Goal: Check status: Check status

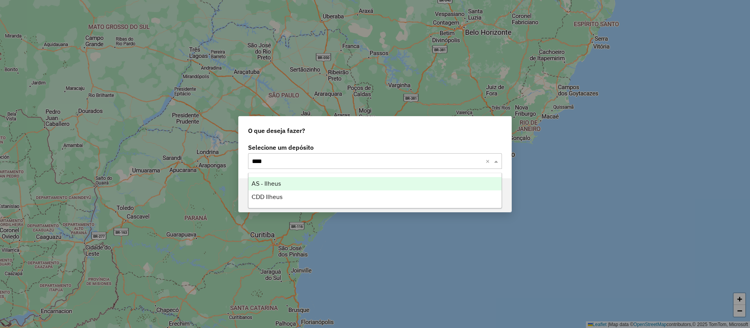
type input "*****"
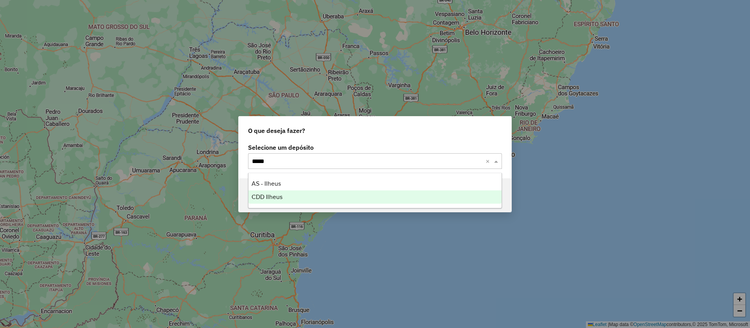
click at [271, 201] on div "CDD Ilheus" at bounding box center [375, 196] width 253 height 13
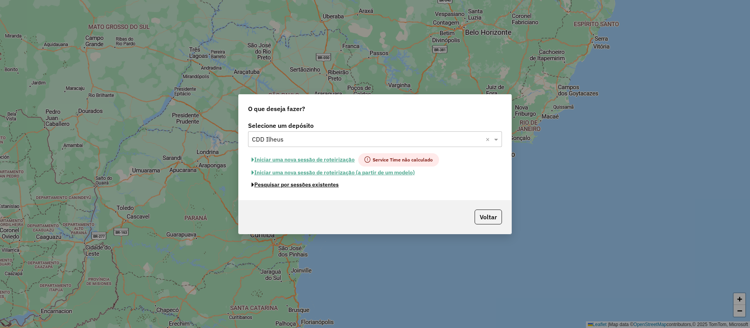
click at [319, 183] on button "Pesquisar por sessões existentes" at bounding box center [295, 185] width 94 height 12
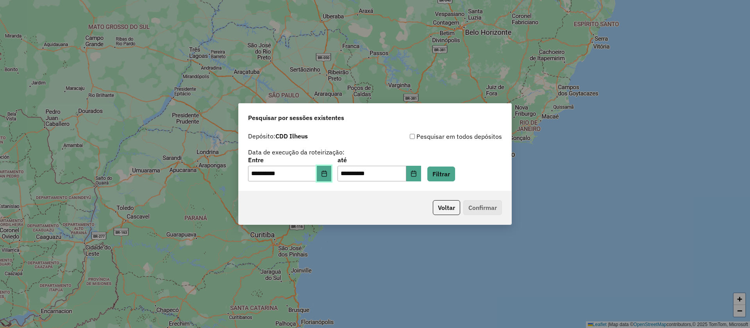
click at [329, 168] on button "Choose Date" at bounding box center [324, 174] width 15 height 16
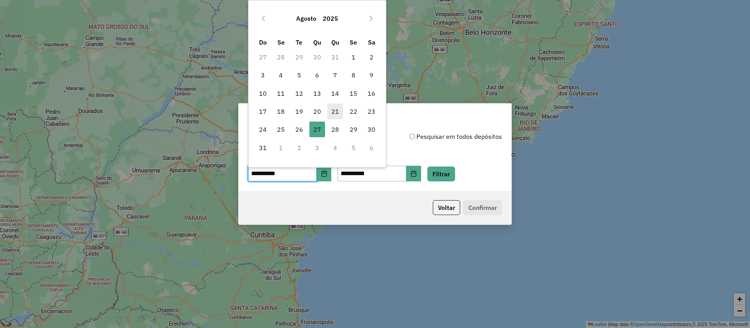
click at [335, 110] on span "21" at bounding box center [335, 112] width 16 height 16
type input "**********"
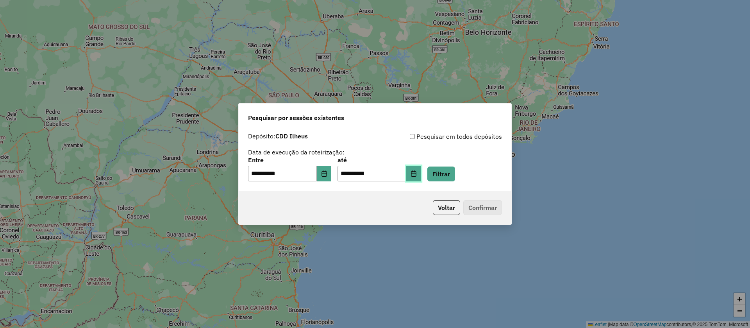
click at [417, 174] on icon "Choose Date" at bounding box center [414, 173] width 6 height 6
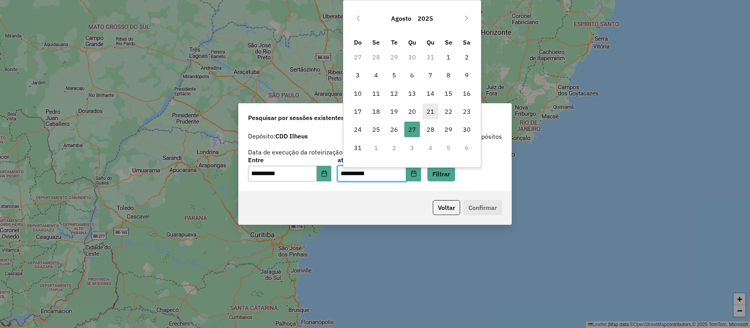
click at [429, 108] on span "21" at bounding box center [431, 112] width 16 height 16
type input "**********"
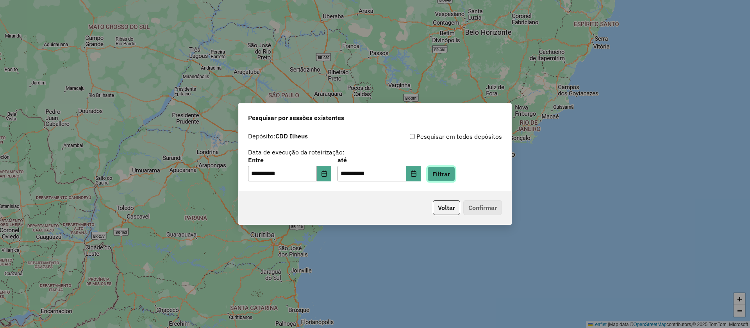
click at [453, 171] on button "Filtrar" at bounding box center [442, 173] width 28 height 15
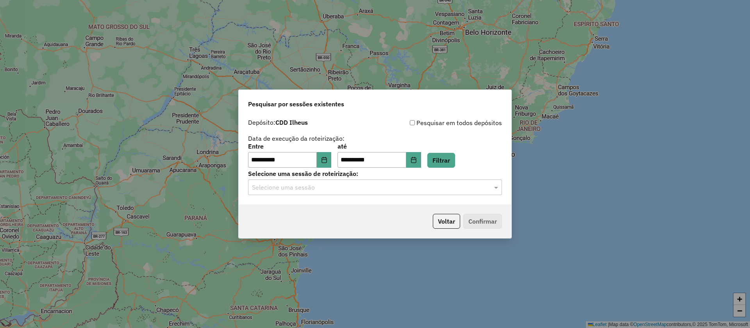
click at [326, 187] on input "text" at bounding box center [367, 187] width 231 height 9
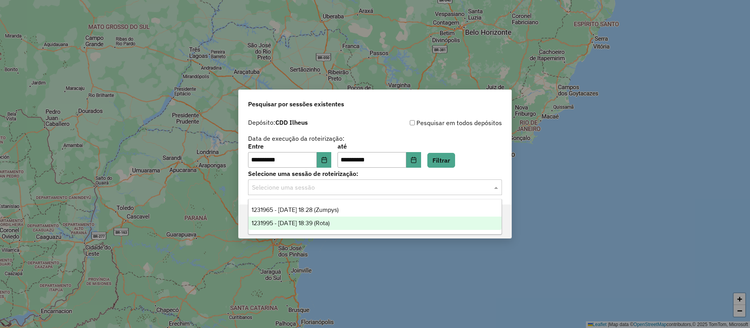
click at [327, 222] on span "1231995 - 21/08/2025 18:39 (Rota)" at bounding box center [291, 223] width 78 height 7
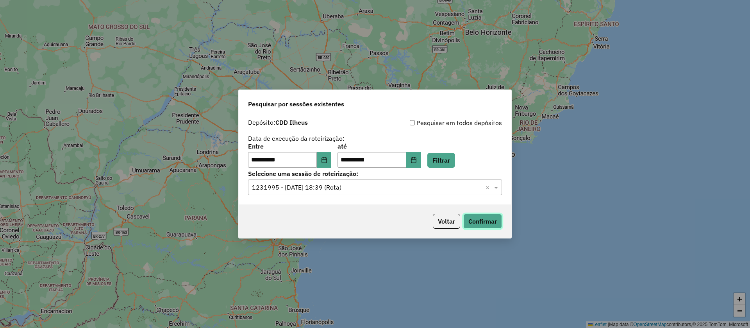
click at [485, 220] on button "Confirmar" at bounding box center [482, 221] width 39 height 15
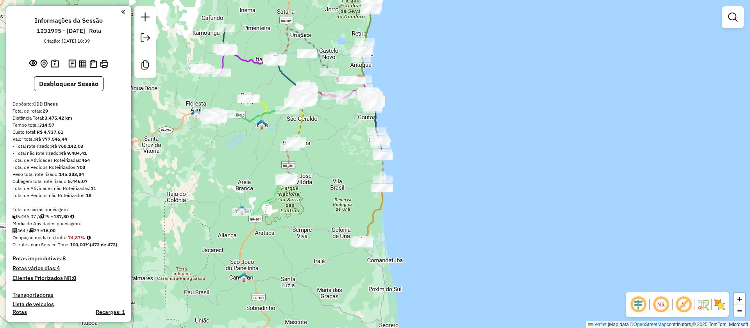
drag, startPoint x: 445, startPoint y: 133, endPoint x: 399, endPoint y: 114, distance: 50.3
click at [437, 92] on div "Janela de atendimento Grade de atendimento Capacidade Transportadoras Veículos …" at bounding box center [375, 164] width 750 height 328
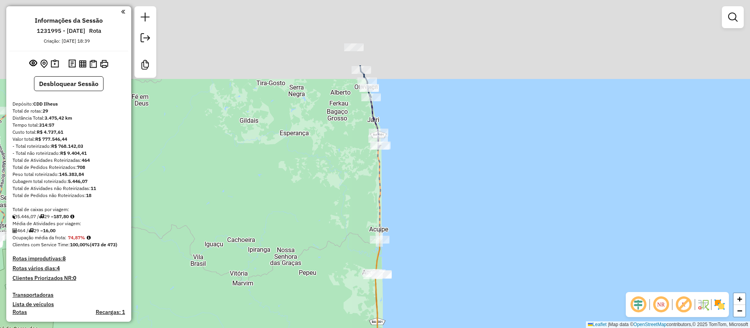
drag, startPoint x: 402, startPoint y: 105, endPoint x: 428, endPoint y: 261, distance: 158.4
click at [438, 289] on div "Janela de atendimento Grade de atendimento Capacidade Transportadoras Veículos …" at bounding box center [375, 164] width 750 height 328
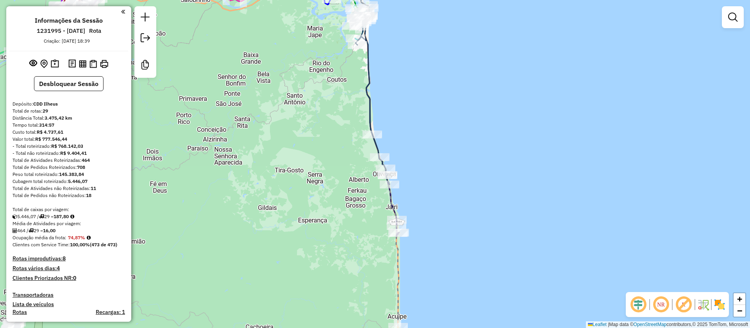
click at [683, 312] on em at bounding box center [683, 304] width 19 height 19
click at [636, 306] on em at bounding box center [638, 304] width 19 height 19
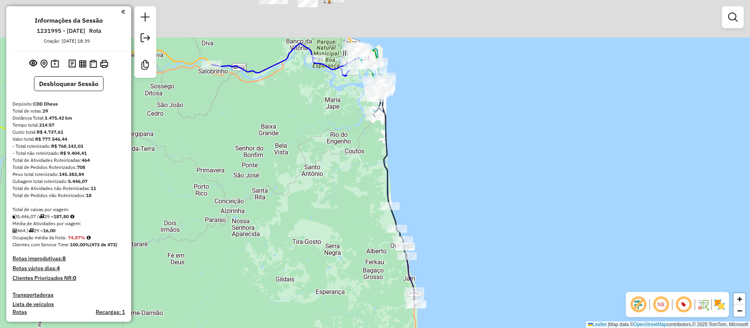
drag, startPoint x: 468, startPoint y: 125, endPoint x: 463, endPoint y: 248, distance: 123.2
click at [489, 262] on div "Janela de atendimento Grade de atendimento Capacidade Transportadoras Veículos …" at bounding box center [375, 164] width 750 height 328
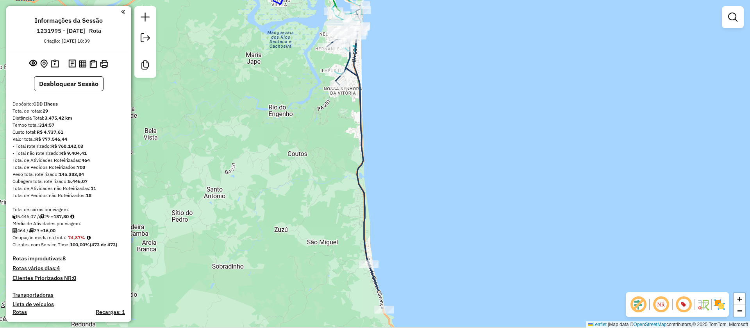
drag, startPoint x: 449, startPoint y: 181, endPoint x: 402, endPoint y: 68, distance: 122.5
click at [411, 74] on div "Janela de atendimento Grade de atendimento Capacidade Transportadoras Veículos …" at bounding box center [375, 164] width 750 height 328
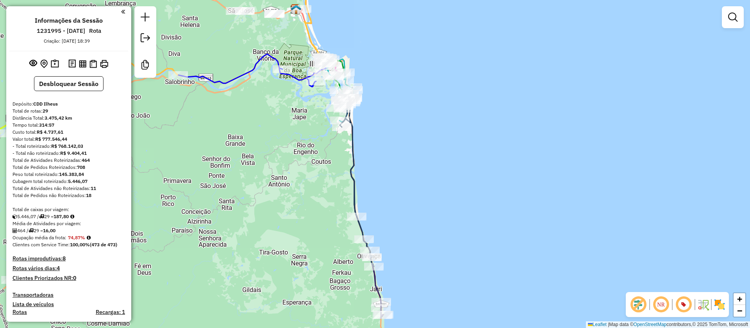
click at [384, 135] on div "Rota 25 - Placa RUY0H45 54727186 - MARCONES RODRIGUES SARMENTO Janela de atendi…" at bounding box center [375, 164] width 750 height 328
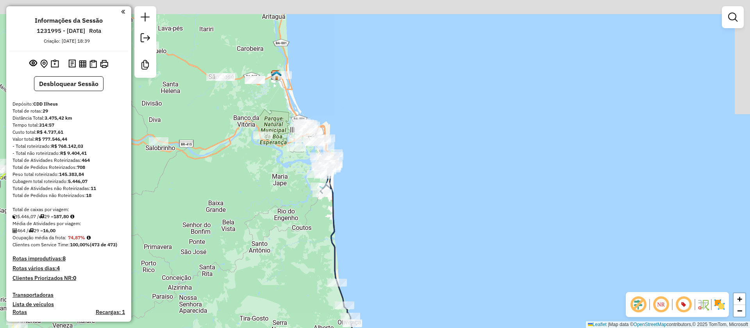
drag, startPoint x: 371, startPoint y: 60, endPoint x: 391, endPoint y: 248, distance: 189.4
click at [394, 266] on div "Janela de atendimento Grade de atendimento Capacidade Transportadoras Veículos …" at bounding box center [375, 164] width 750 height 328
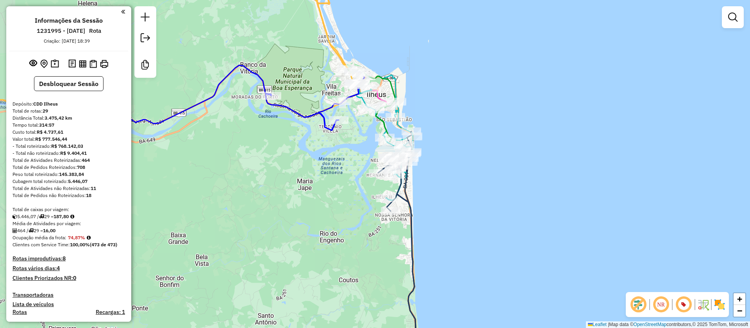
drag, startPoint x: 389, startPoint y: 193, endPoint x: 454, endPoint y: 189, distance: 64.6
click at [454, 189] on div "Janela de atendimento Grade de atendimento Capacidade Transportadoras Veículos …" at bounding box center [375, 164] width 750 height 328
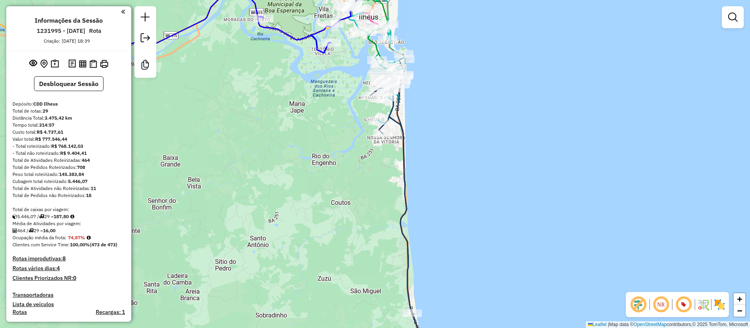
drag, startPoint x: 326, startPoint y: 242, endPoint x: 320, endPoint y: 191, distance: 51.5
click at [314, 186] on div "Janela de atendimento Grade de atendimento Capacidade Transportadoras Veículos …" at bounding box center [375, 164] width 750 height 328
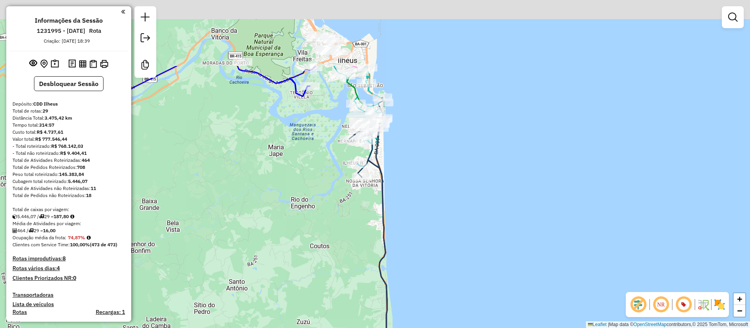
drag, startPoint x: 418, startPoint y: 120, endPoint x: 409, endPoint y: 226, distance: 106.3
click at [409, 226] on div "Janela de atendimento Grade de atendimento Capacidade Transportadoras Veículos …" at bounding box center [375, 164] width 750 height 328
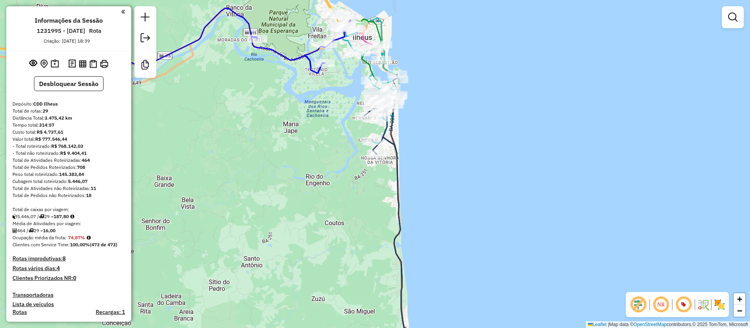
drag, startPoint x: 444, startPoint y: 165, endPoint x: 488, endPoint y: 99, distance: 79.6
click at [486, 102] on div "Janela de atendimento Grade de atendimento Capacidade Transportadoras Veículos …" at bounding box center [375, 164] width 750 height 328
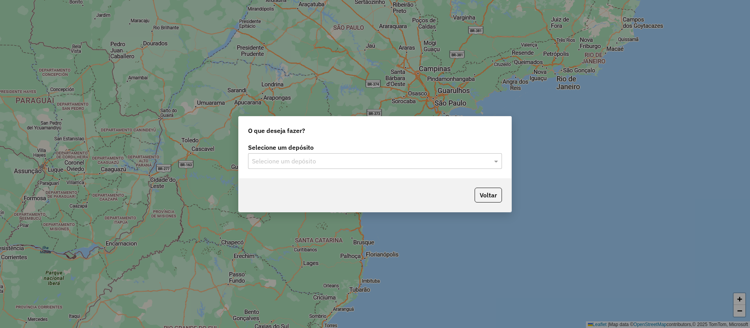
click at [328, 168] on div "Selecione um depósito" at bounding box center [375, 161] width 254 height 16
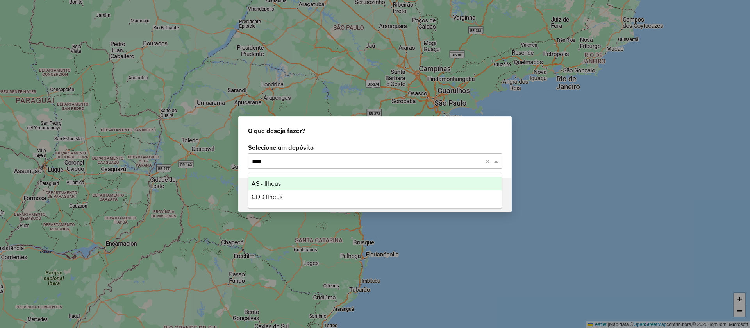
type input "*****"
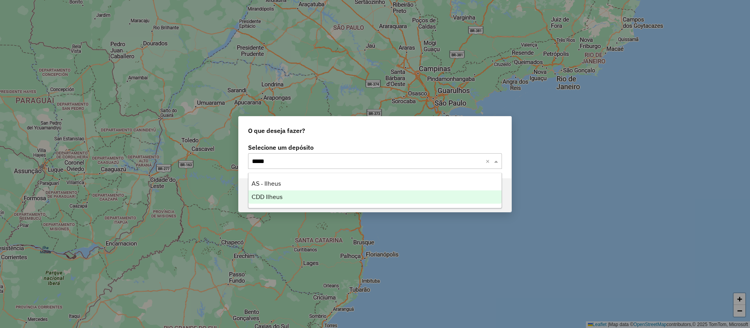
drag, startPoint x: 280, startPoint y: 199, endPoint x: 290, endPoint y: 199, distance: 9.8
click at [280, 198] on span "CDD Ilheus" at bounding box center [267, 196] width 31 height 7
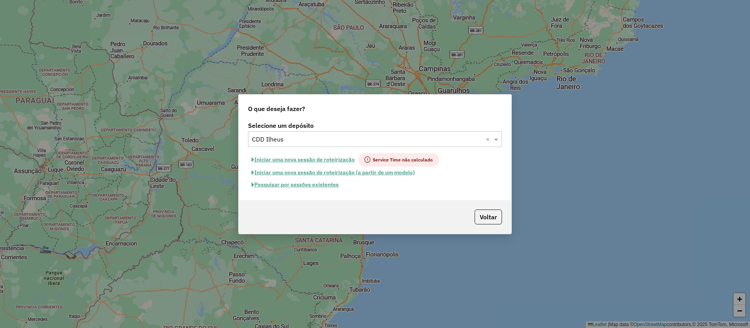
click at [331, 181] on button "Pesquisar por sessões existentes" at bounding box center [295, 185] width 94 height 12
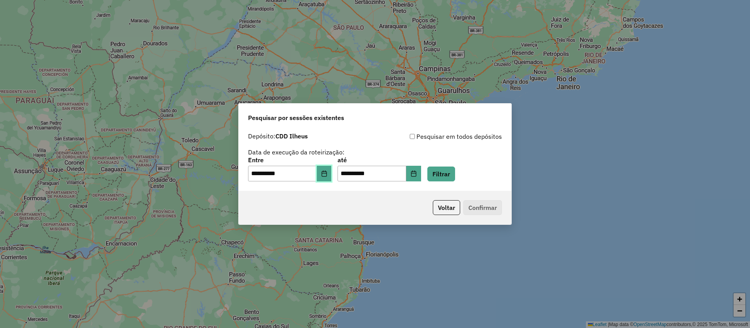
click at [327, 170] on icon "Choose Date" at bounding box center [324, 173] width 6 height 6
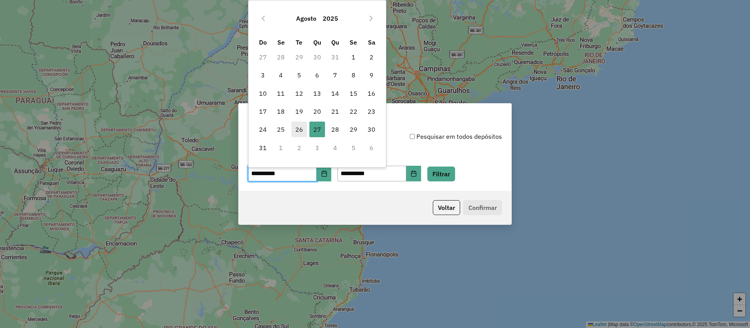
click at [300, 129] on span "26" at bounding box center [300, 130] width 16 height 16
type input "**********"
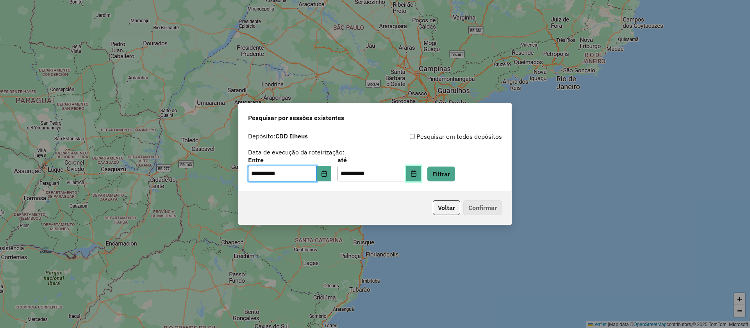
click at [421, 169] on button "Choose Date" at bounding box center [413, 174] width 15 height 16
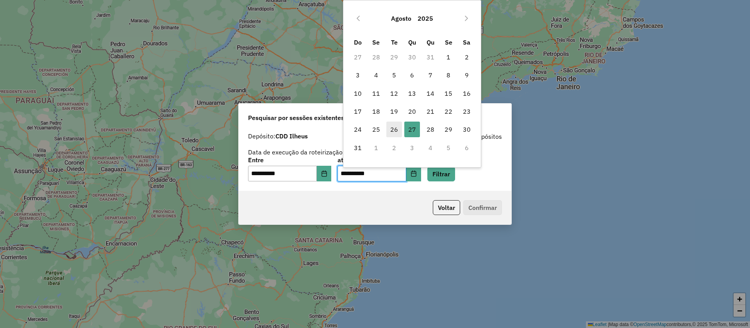
click at [392, 125] on span "26" at bounding box center [394, 130] width 16 height 16
type input "**********"
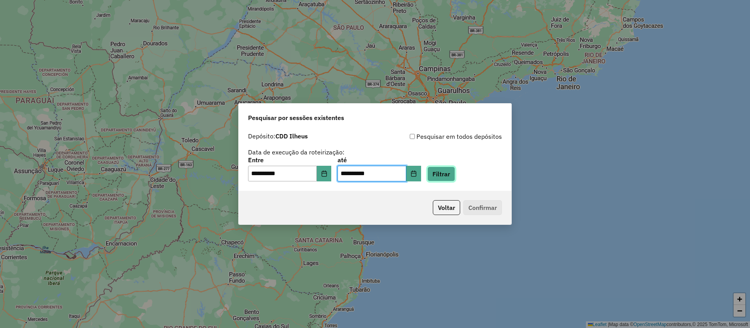
click at [451, 173] on button "Filtrar" at bounding box center [442, 173] width 28 height 15
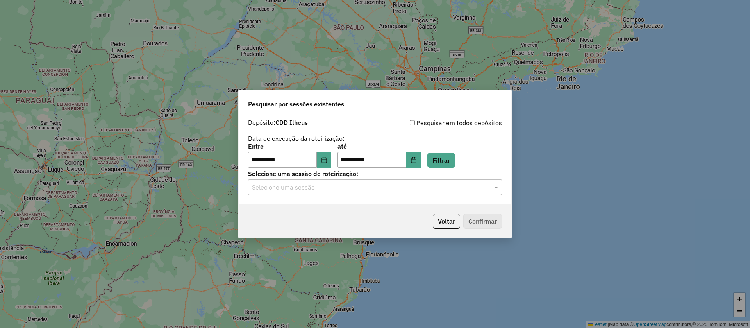
click at [324, 187] on input "text" at bounding box center [367, 187] width 231 height 9
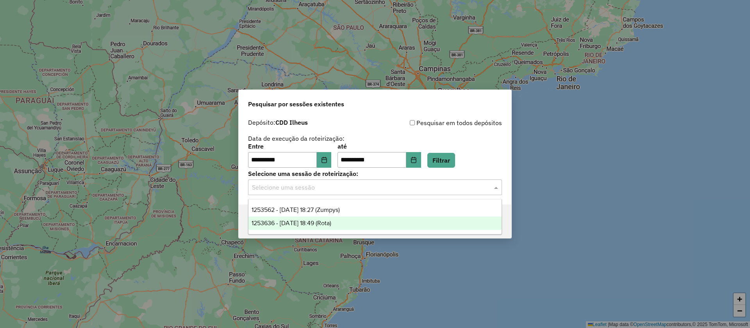
click at [318, 222] on span "1253636 - 26/08/2025 18:49 (Rota)" at bounding box center [292, 223] width 80 height 7
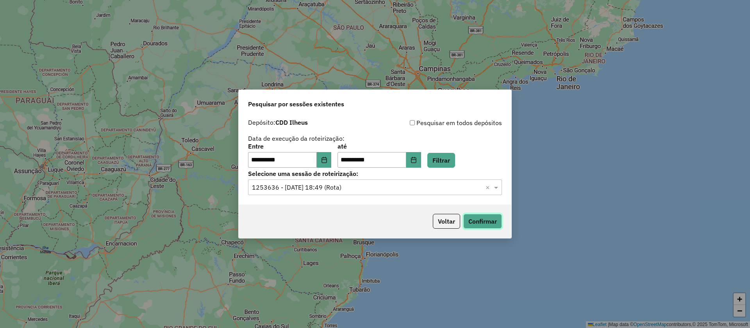
click at [490, 218] on button "Confirmar" at bounding box center [482, 221] width 39 height 15
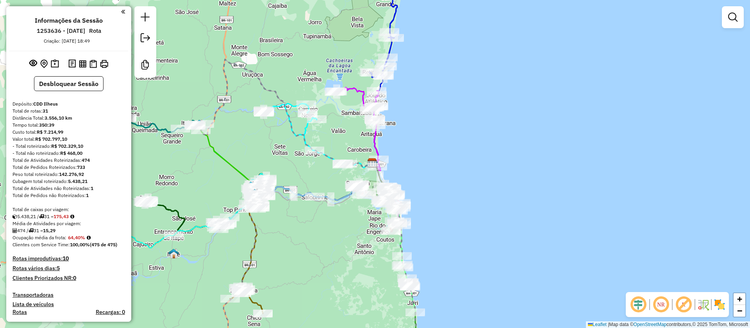
click at [685, 302] on em at bounding box center [683, 304] width 19 height 19
click at [640, 305] on em at bounding box center [638, 304] width 19 height 19
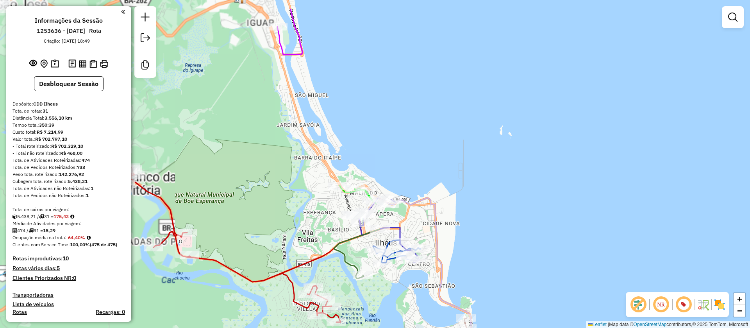
drag, startPoint x: 300, startPoint y: 130, endPoint x: 333, endPoint y: 183, distance: 61.9
click at [333, 183] on div "Janela de atendimento Grade de atendimento Capacidade Transportadoras Veículos …" at bounding box center [375, 164] width 750 height 328
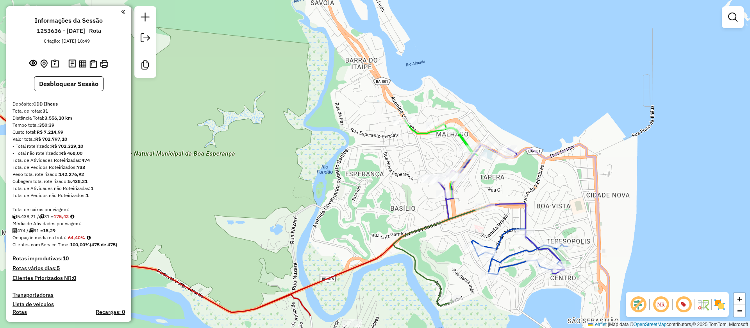
drag, startPoint x: 390, startPoint y: 259, endPoint x: 384, endPoint y: 215, distance: 44.5
click at [384, 215] on div "Janela de atendimento Grade de atendimento Capacidade Transportadoras Veículos …" at bounding box center [375, 164] width 750 height 328
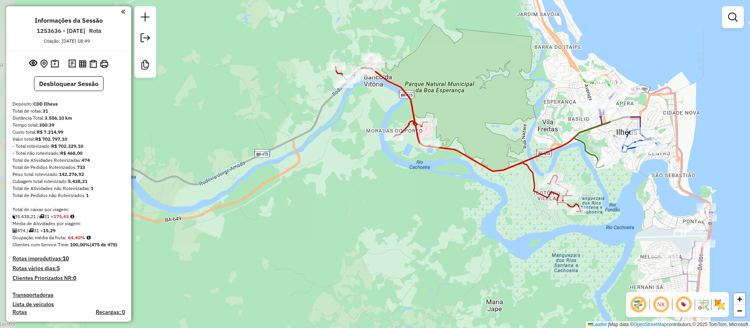
drag, startPoint x: 383, startPoint y: 158, endPoint x: 531, endPoint y: 118, distance: 153.0
click at [530, 118] on div "Janela de atendimento Grade de atendimento Capacidade Transportadoras Veículos …" at bounding box center [375, 164] width 750 height 328
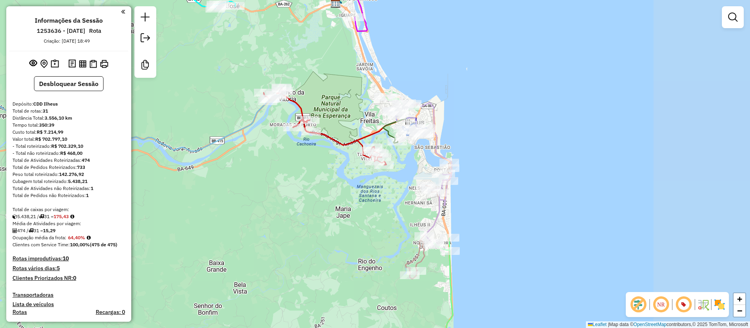
drag, startPoint x: 510, startPoint y: 186, endPoint x: 350, endPoint y: 186, distance: 160.2
click at [350, 186] on div "Janela de atendimento Grade de atendimento Capacidade Transportadoras Veículos …" at bounding box center [375, 164] width 750 height 328
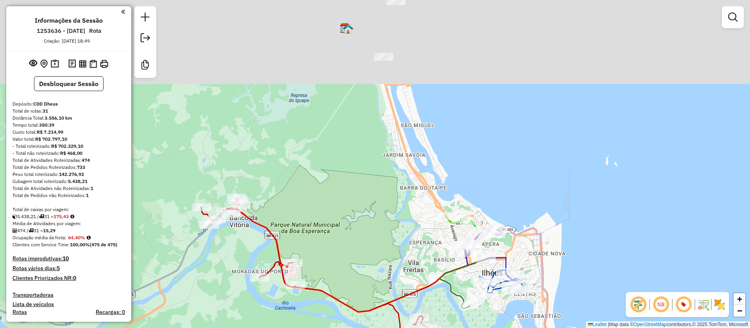
drag, startPoint x: 338, startPoint y: 81, endPoint x: 449, endPoint y: 279, distance: 227.4
click at [431, 310] on div "Janela de atendimento Grade de atendimento Capacidade Transportadoras Veículos …" at bounding box center [375, 164] width 750 height 328
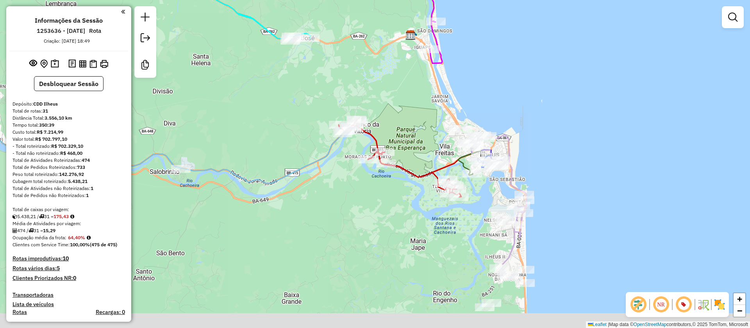
drag, startPoint x: 471, startPoint y: 146, endPoint x: 472, endPoint y: 110, distance: 36.4
click at [472, 110] on div "Janela de atendimento Grade de atendimento Capacidade Transportadoras Veículos …" at bounding box center [375, 164] width 750 height 328
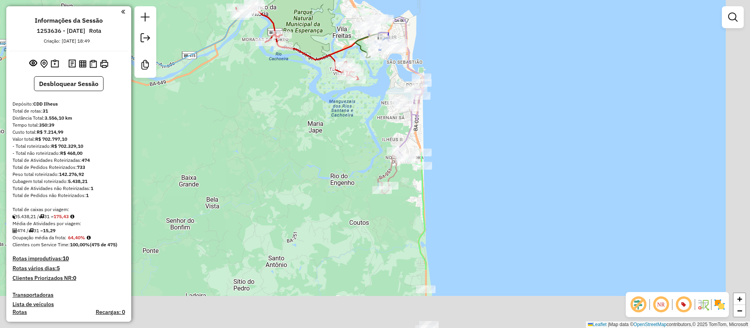
drag, startPoint x: 544, startPoint y: 247, endPoint x: 431, endPoint y: 94, distance: 189.8
click at [437, 89] on div "Janela de atendimento Grade de atendimento Capacidade Transportadoras Veículos …" at bounding box center [375, 164] width 750 height 328
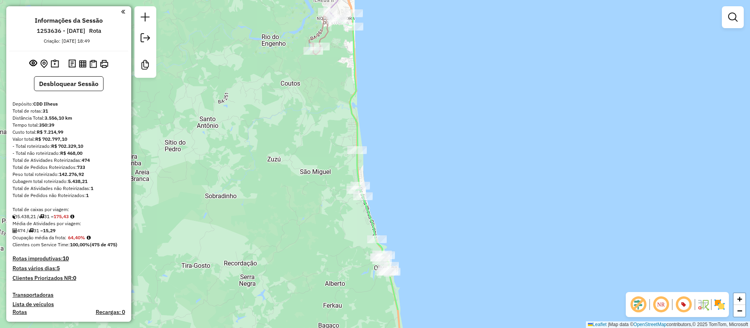
drag, startPoint x: 456, startPoint y: 208, endPoint x: 437, endPoint y: 79, distance: 130.3
click at [437, 86] on div "Janela de atendimento Grade de atendimento Capacidade Transportadoras Veículos …" at bounding box center [375, 164] width 750 height 328
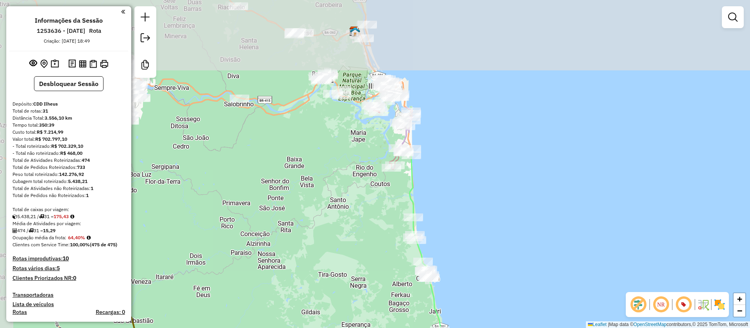
drag, startPoint x: 445, startPoint y: 150, endPoint x: 438, endPoint y: 221, distance: 71.1
click at [490, 278] on div "Janela de atendimento Grade de atendimento Capacidade Transportadoras Veículos …" at bounding box center [375, 164] width 750 height 328
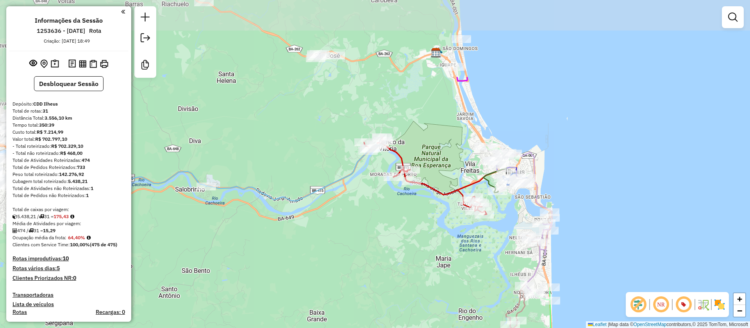
drag, startPoint x: 431, startPoint y: 70, endPoint x: 565, endPoint y: 184, distance: 175.5
click at [581, 180] on div "Janela de atendimento Grade de atendimento Capacidade Transportadoras Veículos …" at bounding box center [375, 164] width 750 height 328
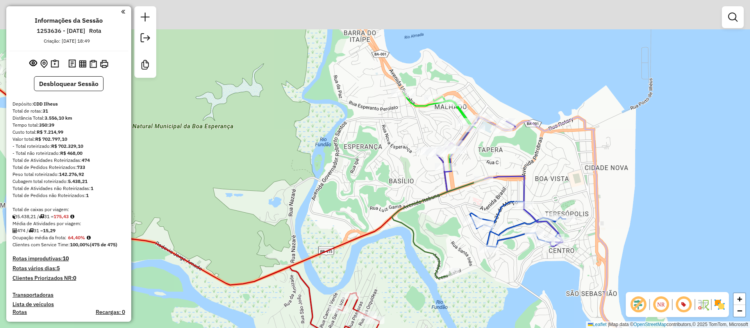
drag, startPoint x: 493, startPoint y: 93, endPoint x: 576, endPoint y: 188, distance: 126.6
click at [576, 188] on div "Janela de atendimento Grade de atendimento Capacidade Transportadoras Veículos …" at bounding box center [375, 164] width 750 height 328
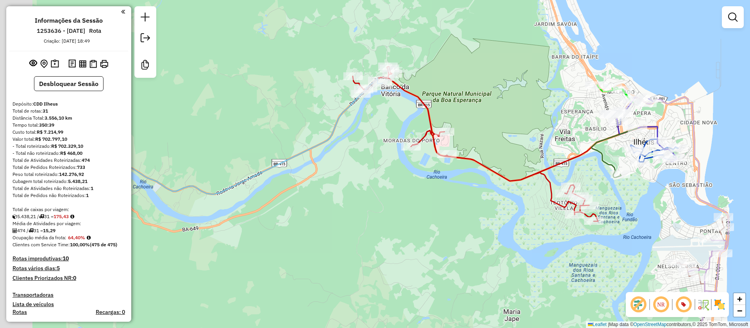
drag, startPoint x: 354, startPoint y: 116, endPoint x: 390, endPoint y: 102, distance: 39.5
click at [390, 102] on div "Janela de atendimento Grade de atendimento Capacidade Transportadoras Veículos …" at bounding box center [375, 164] width 750 height 328
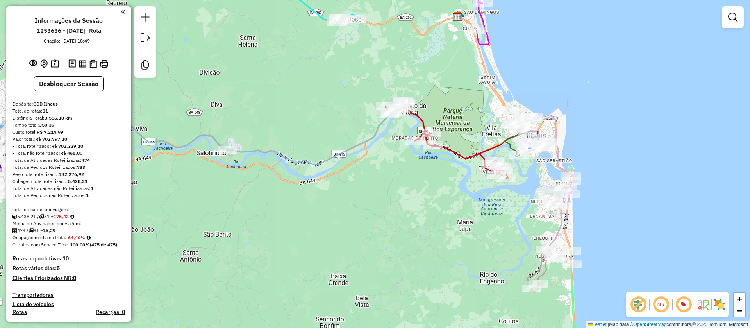
drag, startPoint x: 476, startPoint y: 165, endPoint x: 470, endPoint y: 196, distance: 31.4
click at [470, 196] on div "Janela de atendimento Grade de atendimento Capacidade Transportadoras Veículos …" at bounding box center [375, 164] width 750 height 328
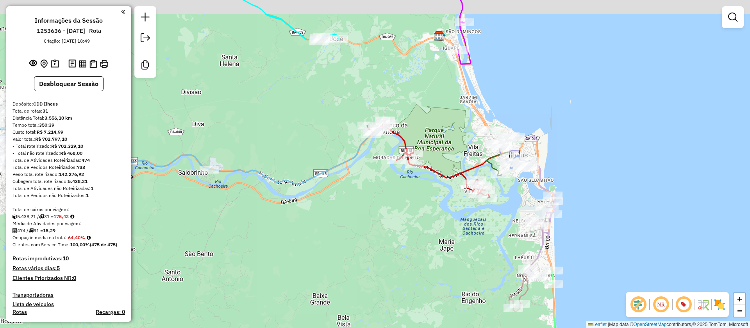
drag, startPoint x: 516, startPoint y: 85, endPoint x: 482, endPoint y: 115, distance: 45.7
click at [487, 111] on div "Janela de atendimento Grade de atendimento Capacidade Transportadoras Veículos …" at bounding box center [375, 164] width 750 height 328
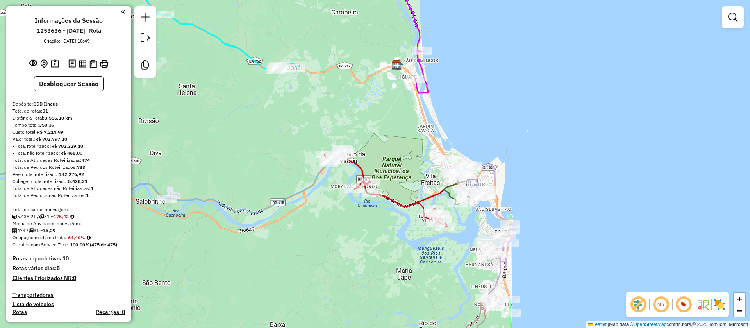
drag, startPoint x: 479, startPoint y: 106, endPoint x: 445, endPoint y: 118, distance: 36.0
click at [446, 118] on div "Janela de atendimento Grade de atendimento Capacidade Transportadoras Veículos …" at bounding box center [375, 164] width 750 height 328
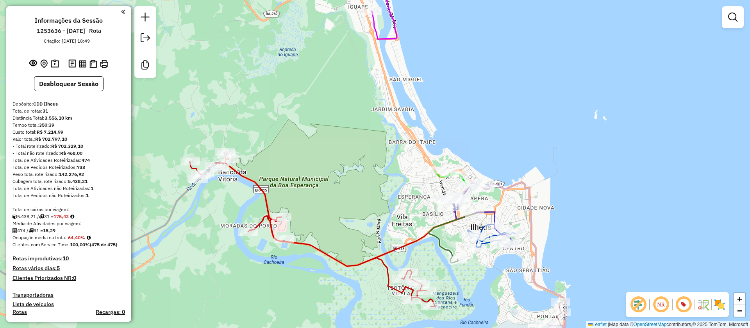
drag, startPoint x: 447, startPoint y: 129, endPoint x: 454, endPoint y: 132, distance: 7.5
click at [454, 132] on div "Janela de atendimento Grade de atendimento Capacidade Transportadoras Veículos …" at bounding box center [375, 164] width 750 height 328
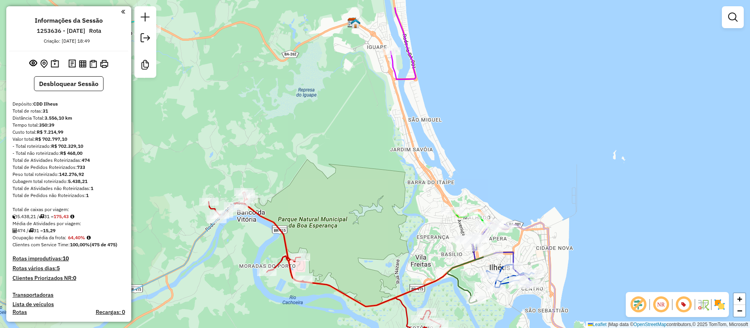
drag, startPoint x: 434, startPoint y: 111, endPoint x: 442, endPoint y: 147, distance: 37.6
click at [447, 143] on div "Janela de atendimento Grade de atendimento Capacidade Transportadoras Veículos …" at bounding box center [375, 164] width 750 height 328
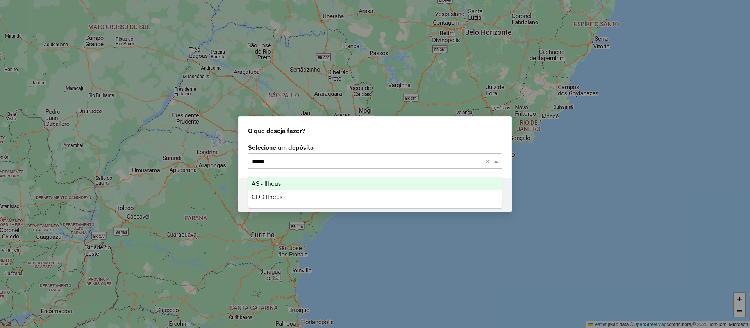
type input "******"
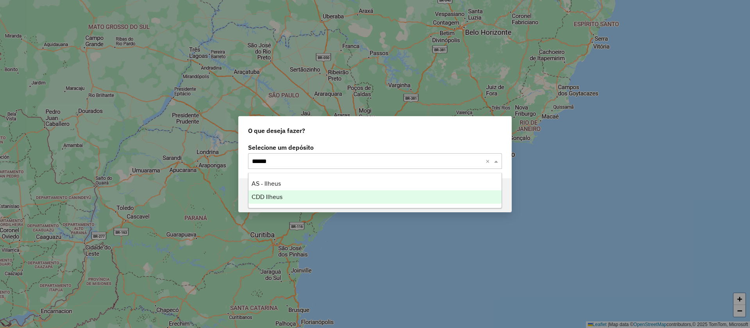
click at [297, 198] on div "CDD Ilheus" at bounding box center [375, 196] width 253 height 13
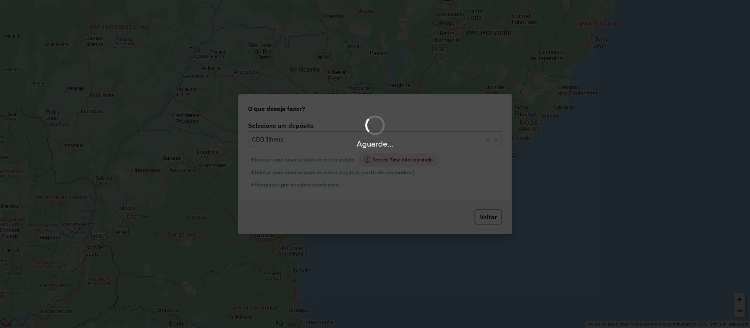
click at [309, 183] on div "Aguarde..." at bounding box center [375, 164] width 750 height 328
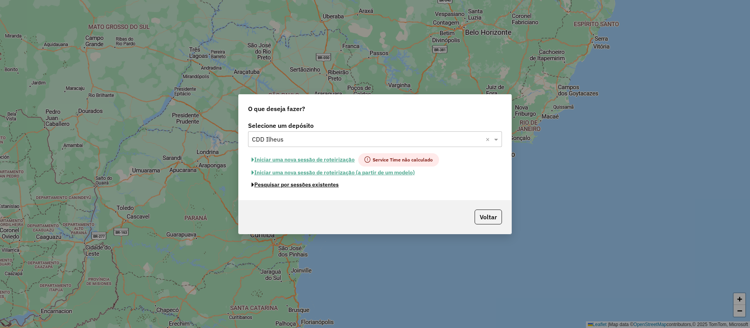
click at [309, 183] on button "Pesquisar por sessões existentes" at bounding box center [295, 185] width 94 height 12
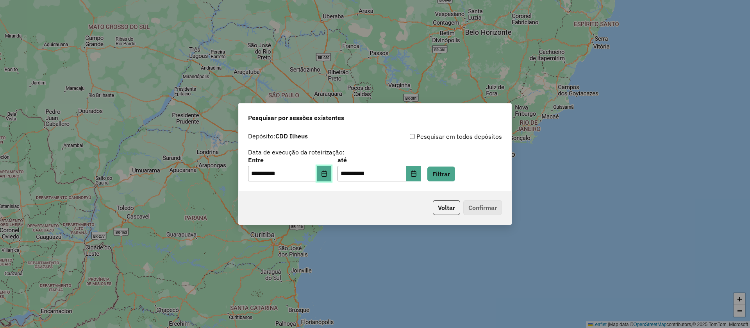
click at [327, 172] on icon "Choose Date" at bounding box center [324, 173] width 6 height 6
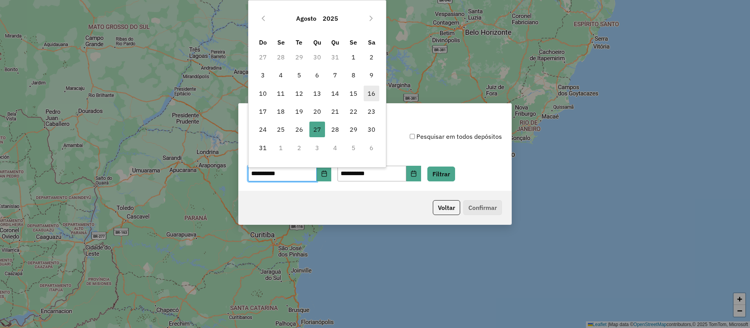
click at [371, 91] on span "16" at bounding box center [372, 94] width 16 height 16
type input "**********"
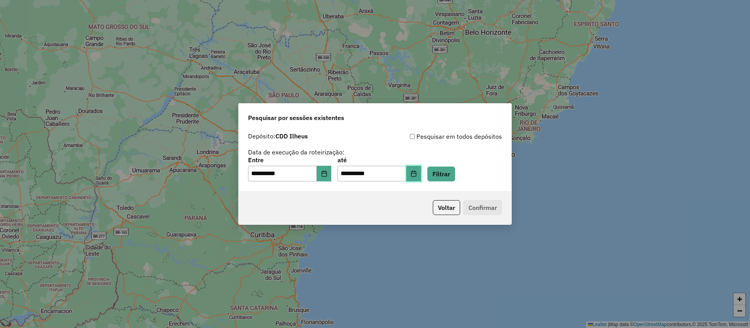
click at [417, 174] on icon "Choose Date" at bounding box center [414, 173] width 6 height 6
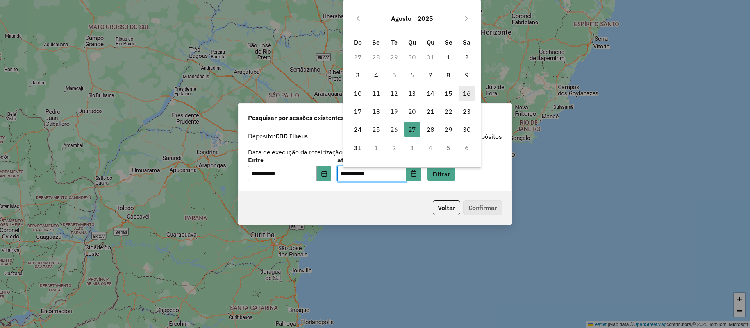
click at [468, 89] on span "16" at bounding box center [467, 94] width 16 height 16
type input "**********"
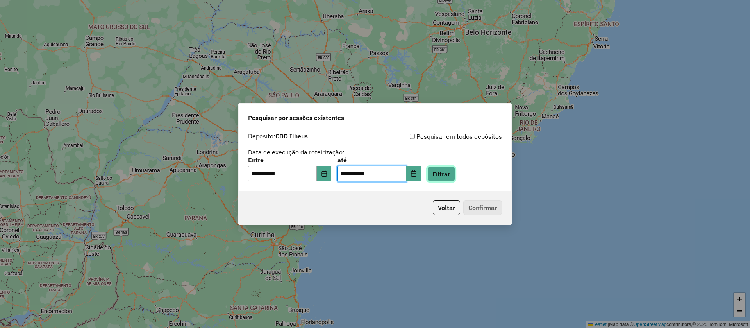
click at [449, 169] on button "Filtrar" at bounding box center [442, 173] width 28 height 15
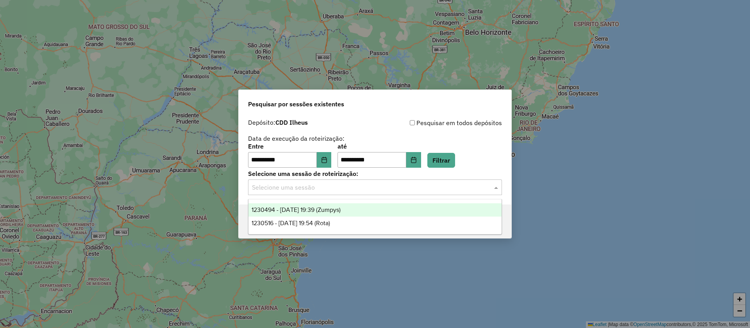
click at [347, 186] on input "text" at bounding box center [367, 187] width 231 height 9
click at [327, 157] on icon "Choose Date" at bounding box center [324, 160] width 6 height 6
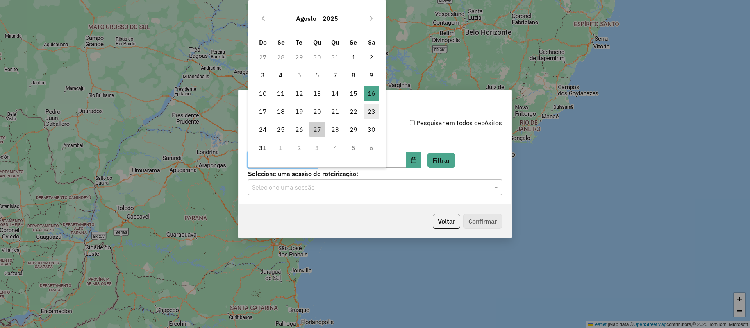
click at [370, 107] on span "23" at bounding box center [372, 112] width 16 height 16
type input "**********"
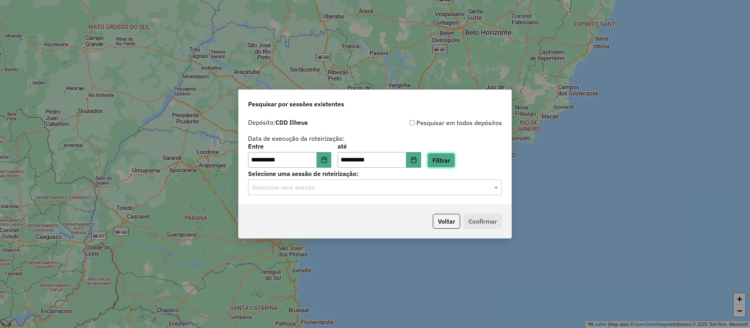
click at [455, 159] on button "Filtrar" at bounding box center [442, 160] width 28 height 15
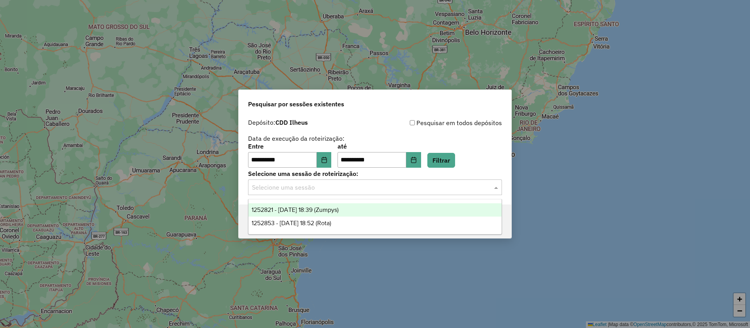
click at [367, 189] on input "text" at bounding box center [367, 187] width 231 height 9
click at [327, 159] on icon "Choose Date" at bounding box center [324, 160] width 5 height 6
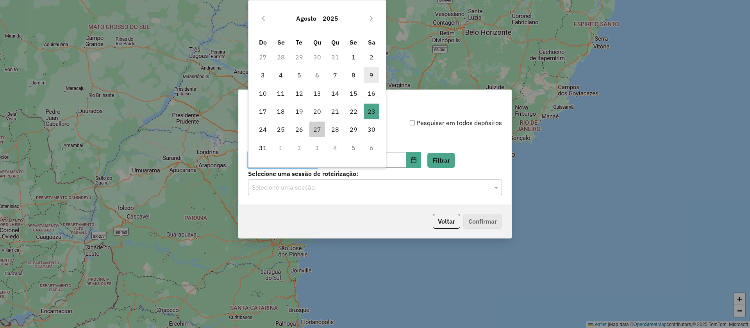
click at [368, 68] on span "9" at bounding box center [372, 75] width 16 height 16
type input "**********"
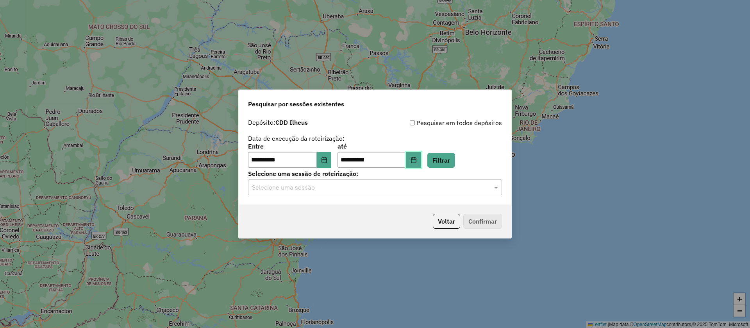
click at [416, 159] on icon "Choose Date" at bounding box center [413, 160] width 5 height 6
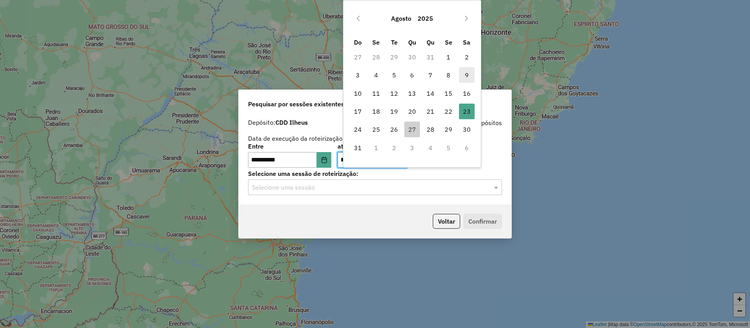
click at [466, 72] on span "9" at bounding box center [467, 75] width 16 height 16
type input "**********"
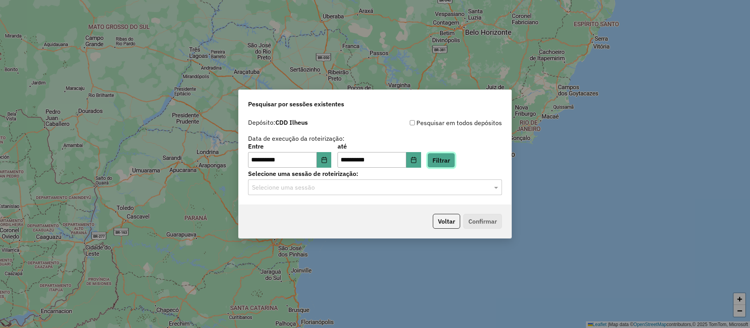
click at [454, 161] on button "Filtrar" at bounding box center [442, 160] width 28 height 15
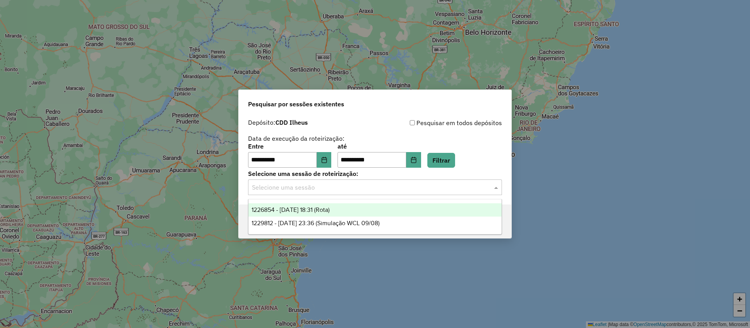
click at [394, 187] on input "text" at bounding box center [367, 187] width 231 height 9
click at [330, 209] on span "1226854 - 09/08/2025 18:31 (Rota)" at bounding box center [291, 209] width 78 height 7
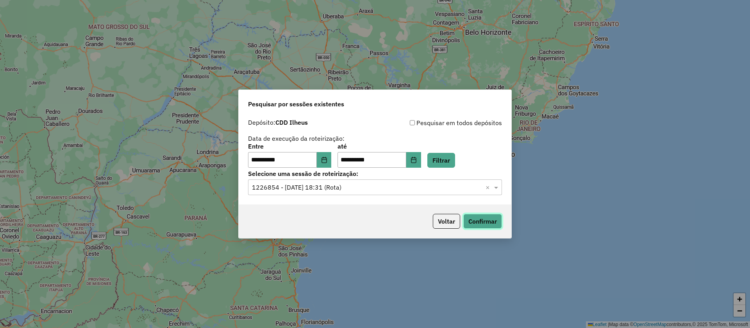
click at [491, 219] on button "Confirmar" at bounding box center [482, 221] width 39 height 15
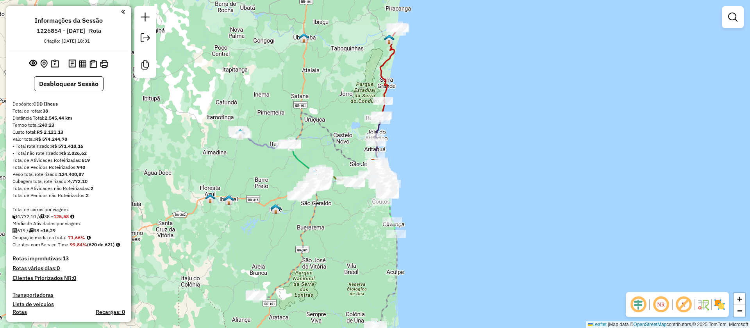
click at [685, 302] on em at bounding box center [683, 304] width 19 height 19
click at [637, 302] on em at bounding box center [638, 304] width 19 height 19
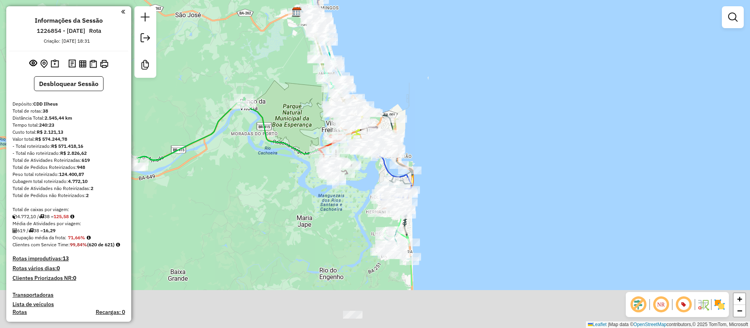
drag, startPoint x: 492, startPoint y: 245, endPoint x: 479, endPoint y: 155, distance: 90.7
click at [481, 155] on div "Janela de atendimento Grade de atendimento Capacidade Transportadoras Veículos …" at bounding box center [375, 164] width 750 height 328
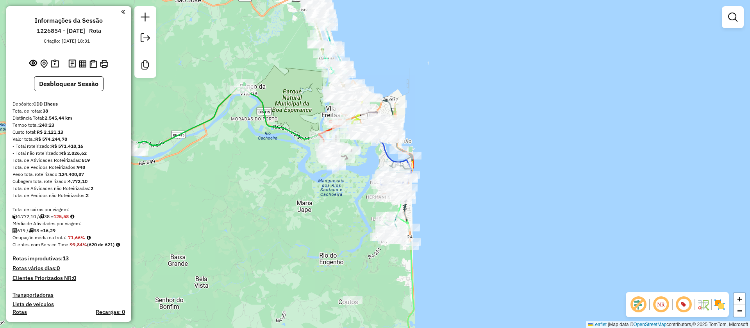
click at [266, 114] on icon at bounding box center [200, 124] width 273 height 84
select select "**********"
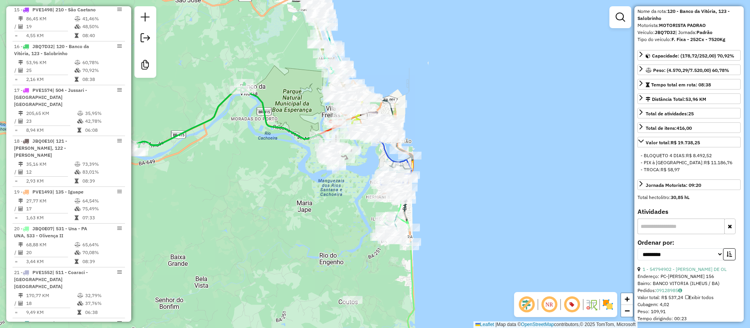
scroll to position [117, 0]
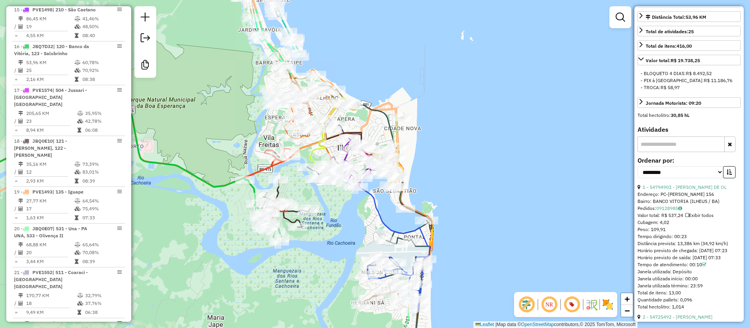
drag, startPoint x: 517, startPoint y: 109, endPoint x: 419, endPoint y: 166, distance: 113.1
click at [474, 162] on div "Janela de atendimento Grade de atendimento Capacidade Transportadoras Veículos …" at bounding box center [375, 164] width 750 height 328
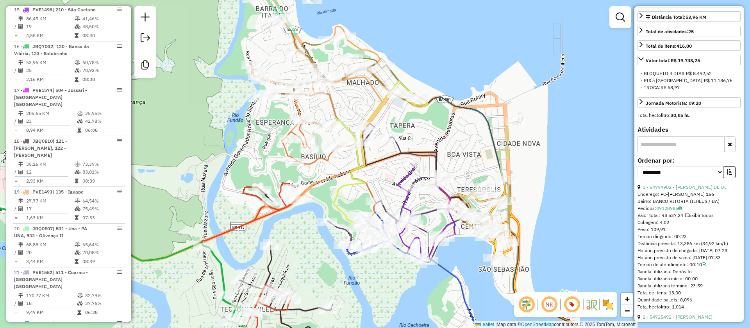
click at [298, 105] on icon at bounding box center [292, 170] width 181 height 288
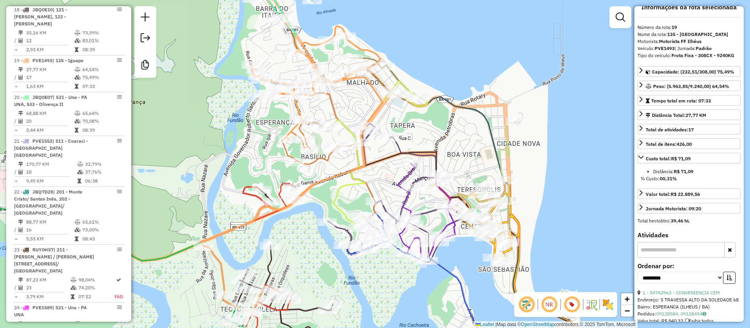
scroll to position [0, 0]
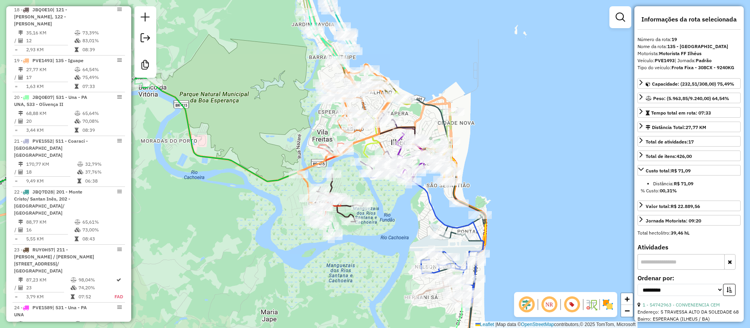
click at [269, 177] on icon at bounding box center [130, 152] width 410 height 167
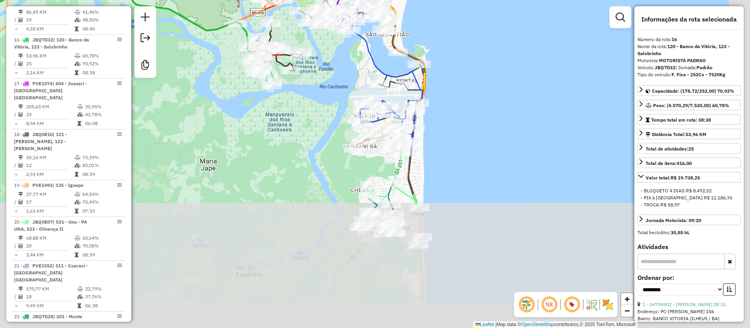
scroll to position [1033, 0]
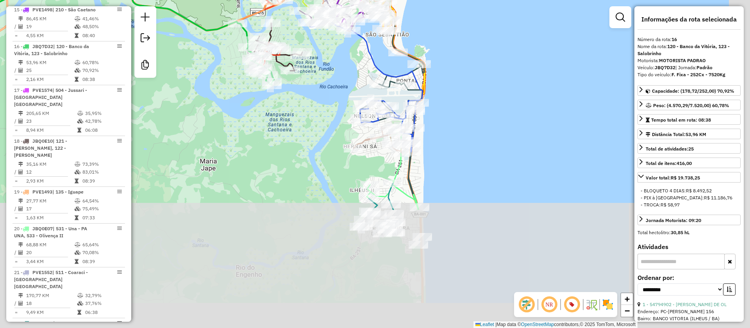
drag, startPoint x: 262, startPoint y: 199, endPoint x: 448, endPoint y: 130, distance: 198.5
click at [203, 50] on div "Janela de atendimento Grade de atendimento Capacidade Transportadoras Veículos …" at bounding box center [375, 164] width 750 height 328
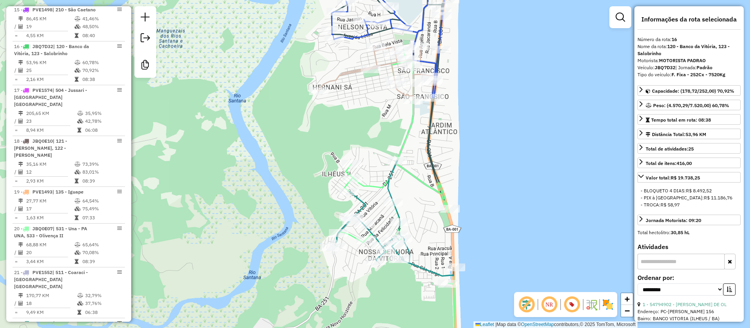
click at [392, 190] on icon at bounding box center [394, 218] width 119 height 115
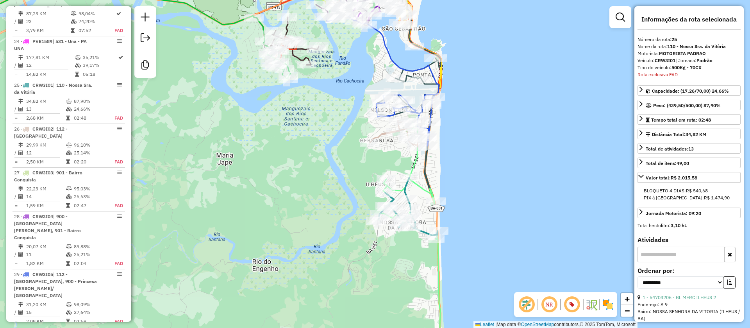
scroll to position [1441, 0]
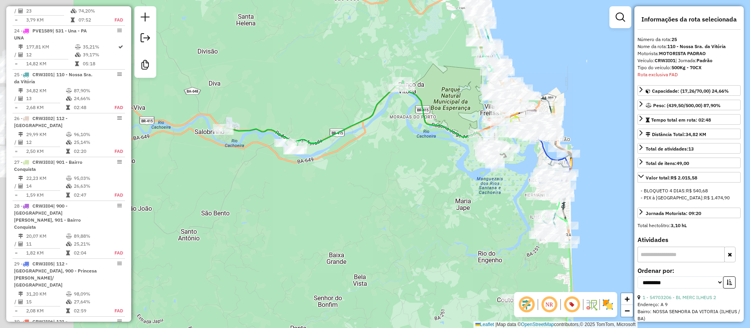
click at [444, 193] on div "Janela de atendimento Grade de atendimento Capacidade Transportadoras Veículos …" at bounding box center [375, 164] width 750 height 328
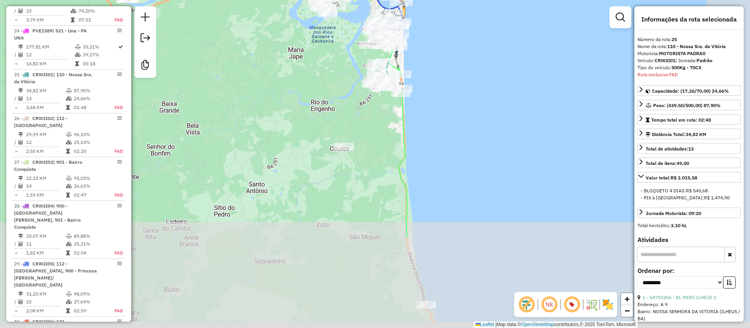
drag, startPoint x: 563, startPoint y: 209, endPoint x: 514, endPoint y: 68, distance: 149.5
click at [514, 68] on div "Janela de atendimento Grade de atendimento Capacidade Transportadoras Veículos …" at bounding box center [375, 164] width 750 height 328
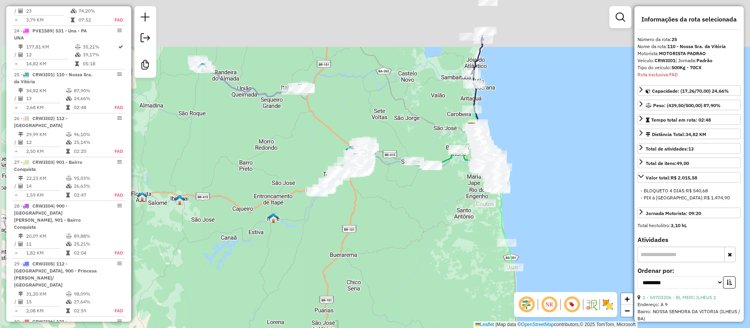
drag, startPoint x: 373, startPoint y: 43, endPoint x: 403, endPoint y: 111, distance: 74.9
click at [403, 108] on div "Janela de atendimento Grade de atendimento Capacidade Transportadoras Veículos …" at bounding box center [375, 164] width 750 height 328
